Goal: Information Seeking & Learning: Learn about a topic

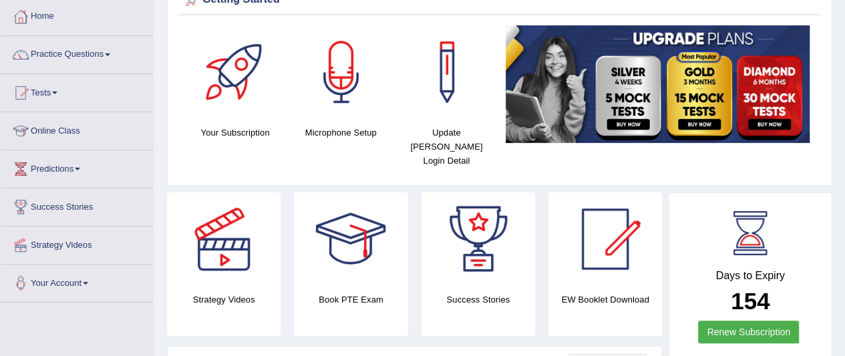
scroll to position [40, 0]
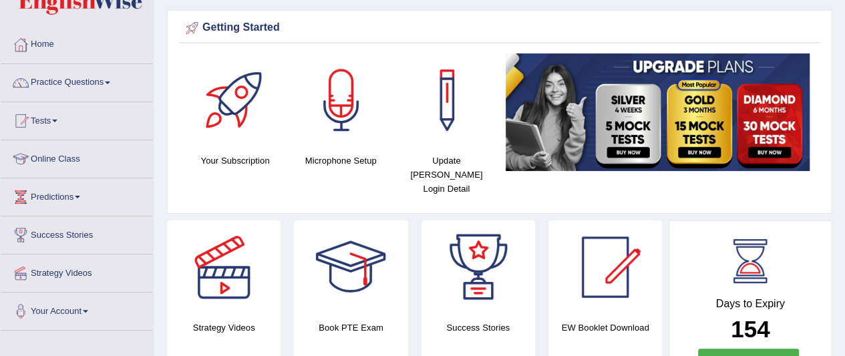
click at [99, 86] on link "Practice Questions" at bounding box center [77, 80] width 152 height 33
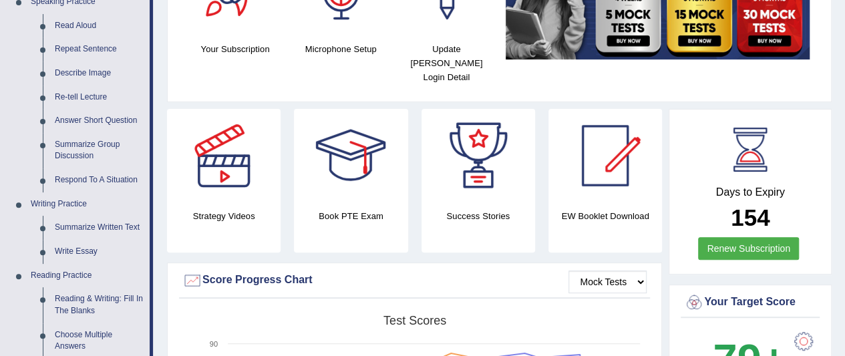
scroll to position [163, 0]
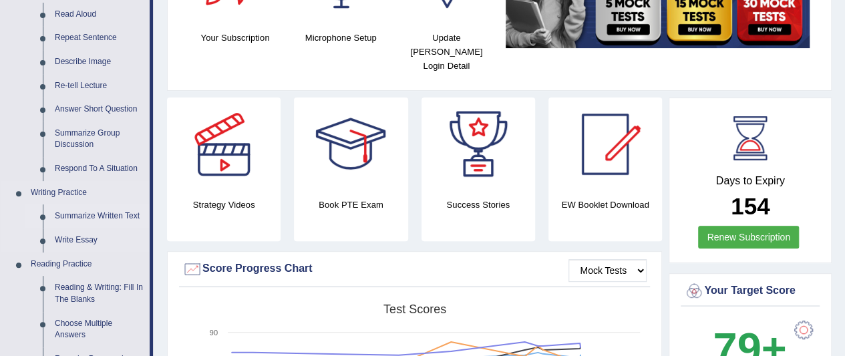
click at [104, 216] on link "Summarize Written Text" at bounding box center [99, 216] width 101 height 24
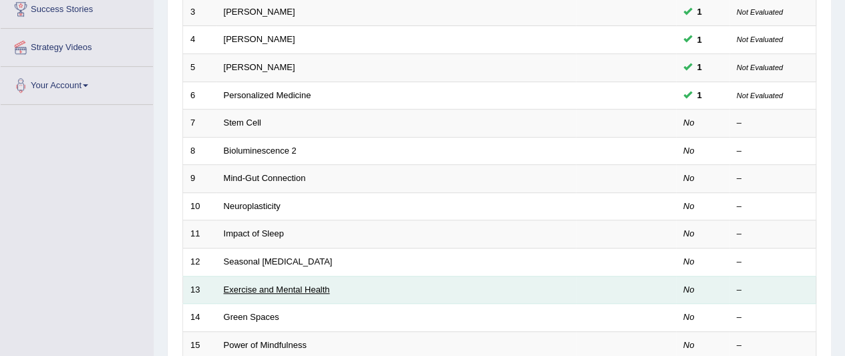
scroll to position [264, 0]
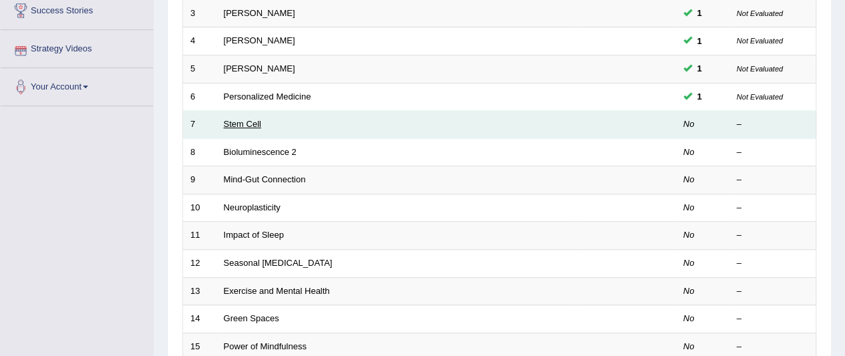
click at [238, 122] on link "Stem Cell" at bounding box center [242, 124] width 37 height 10
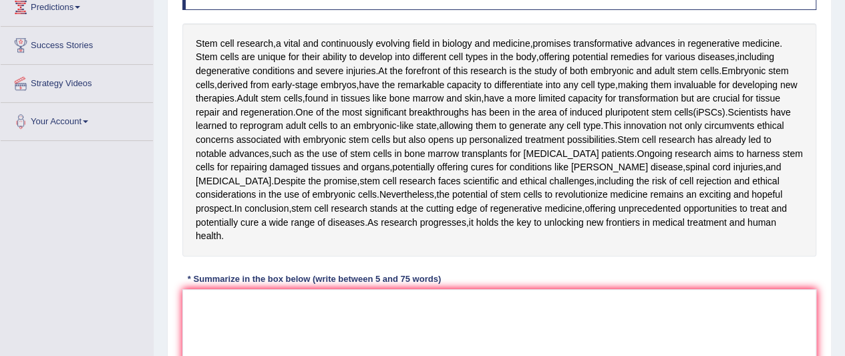
scroll to position [242, 0]
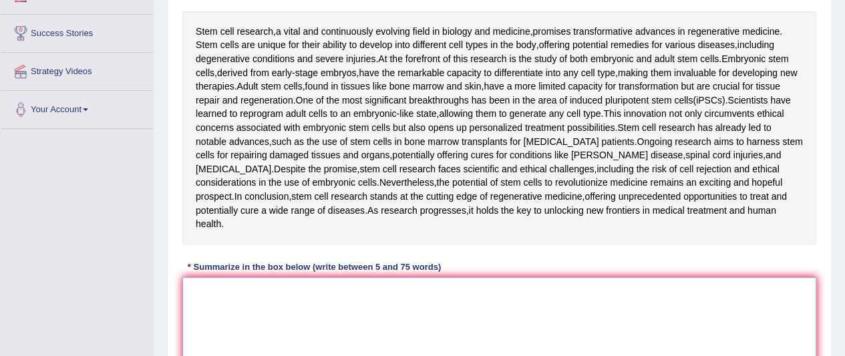
click at [404, 310] on textarea at bounding box center [499, 342] width 634 height 130
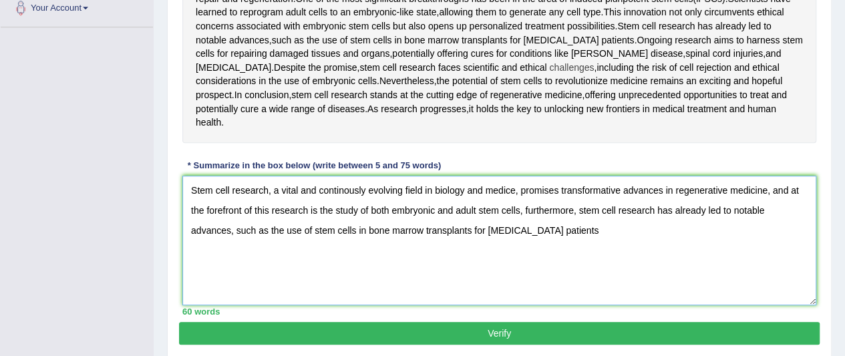
scroll to position [355, 0]
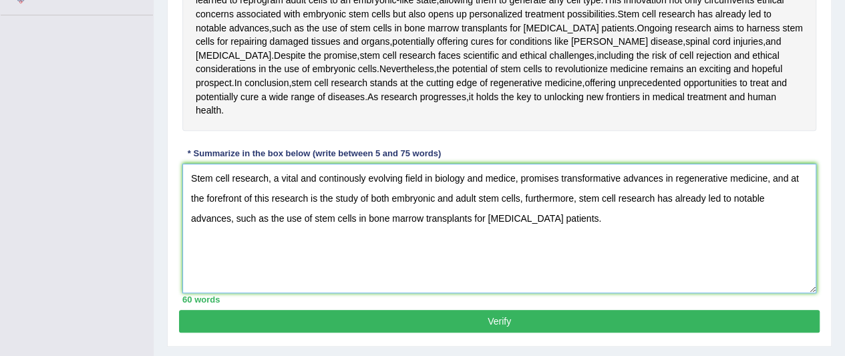
type textarea "Stem cell research, a vital and continously evolving field in biology and medic…"
click at [604, 310] on button "Verify" at bounding box center [499, 321] width 640 height 23
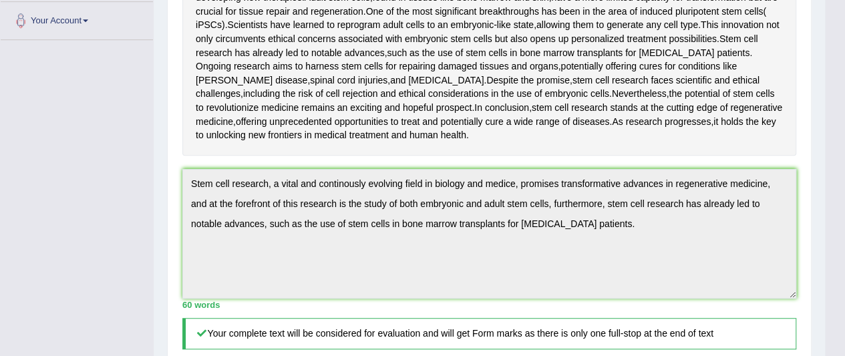
scroll to position [331, 0]
